Goal: Navigation & Orientation: Find specific page/section

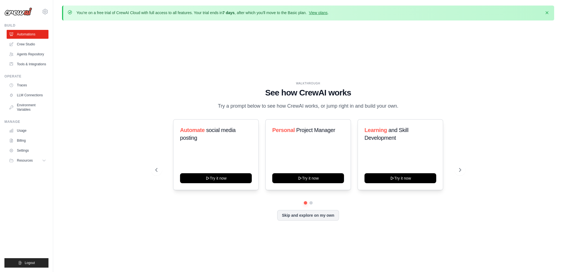
drag, startPoint x: 157, startPoint y: 60, endPoint x: 157, endPoint y: 63, distance: 2.8
click at [157, 60] on div "WALKTHROUGH See how [PERSON_NAME] works Try a prompt below to see how [PERSON_N…" at bounding box center [308, 155] width 492 height 261
click at [464, 168] on button at bounding box center [460, 170] width 11 height 11
click at [462, 169] on icon at bounding box center [461, 170] width 6 height 6
drag, startPoint x: 16, startPoint y: 54, endPoint x: 68, endPoint y: 55, distance: 52.1
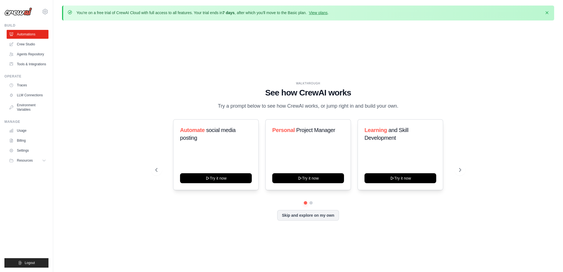
click at [16, 53] on link "Agents Repository" at bounding box center [28, 54] width 42 height 9
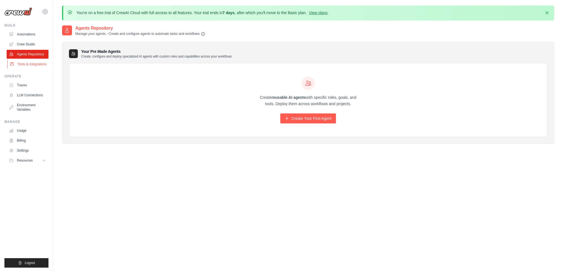
click at [27, 65] on link "Tools & Integrations" at bounding box center [28, 64] width 42 height 9
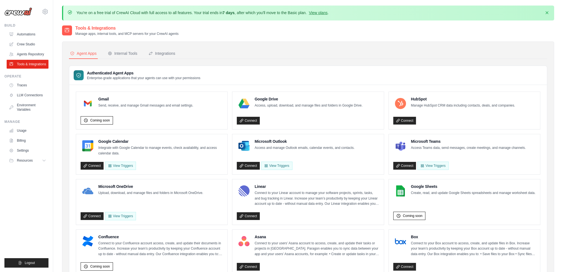
click at [299, 71] on div "Authenticated Agent Apps Enterprise-grade applications that your agents can use…" at bounding box center [308, 75] width 478 height 19
click at [157, 52] on div "Integrations" at bounding box center [162, 54] width 27 height 6
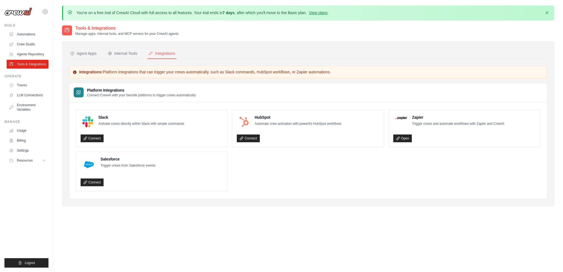
drag, startPoint x: 264, startPoint y: 213, endPoint x: 234, endPoint y: 203, distance: 31.8
click at [264, 213] on div "Tools & Integrations Manage apps, internal tools, and MCP servers for your Crew…" at bounding box center [308, 120] width 492 height 190
drag, startPoint x: 81, startPoint y: 53, endPoint x: 219, endPoint y: 58, distance: 137.5
click at [82, 53] on div "Agent Apps" at bounding box center [83, 54] width 27 height 6
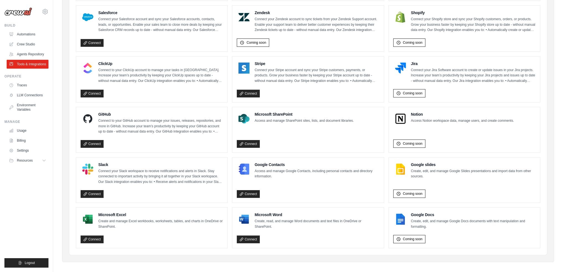
scroll to position [277, 0]
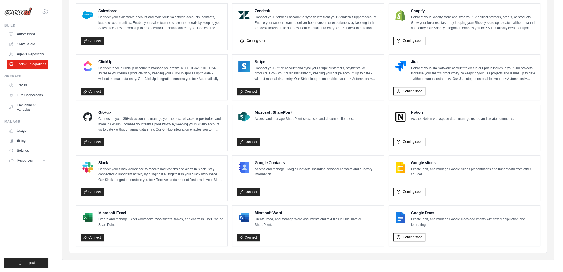
click at [386, 140] on ul "Gmail Send, receive, and manage Gmail messages and email settings. Coming soon …" at bounding box center [308, 31] width 465 height 432
click at [386, 141] on ul "Gmail Send, receive, and manage Gmail messages and email settings. Coming soon …" at bounding box center [308, 31] width 465 height 432
click at [71, 138] on div "Gmail Send, receive, and manage Gmail messages and email settings. Coming soon …" at bounding box center [308, 30] width 478 height 445
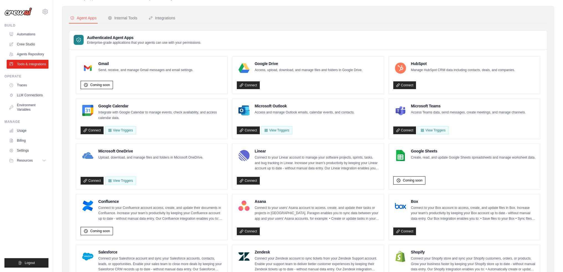
scroll to position [0, 0]
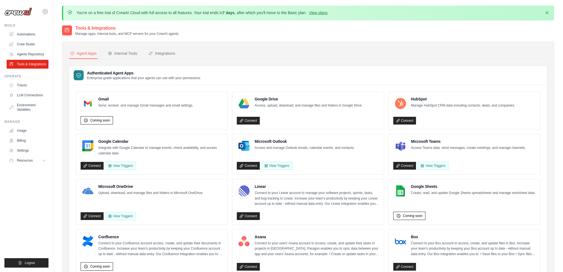
click at [31, 190] on ul "Build Automations Crew Studio Agents Repository Tools & Integrations" at bounding box center [26, 145] width 44 height 245
click at [359, 25] on div "Tools & Integrations Manage apps, internal tools, and MCP servers for your Crew…" at bounding box center [308, 30] width 492 height 11
click at [295, 31] on div "Tools & Integrations Manage apps, internal tools, and MCP servers for your Crew…" at bounding box center [308, 30] width 492 height 11
